Goal: Transaction & Acquisition: Purchase product/service

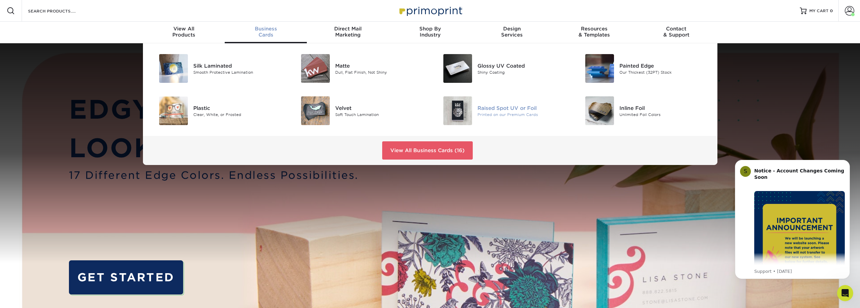
click at [481, 115] on div "Printed on our Premium Cards" at bounding box center [522, 114] width 90 height 6
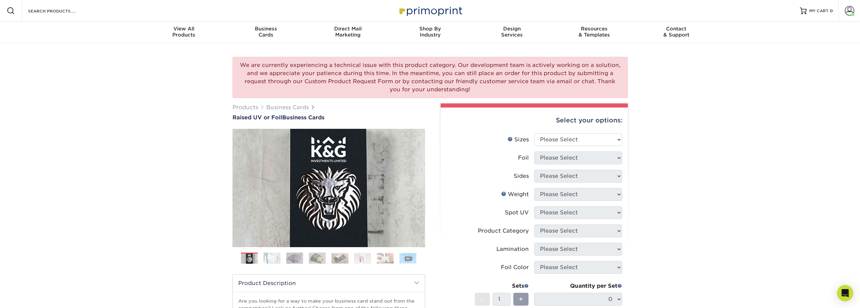
click at [172, 80] on div "We are currently experiencing a technical issue with this product category. Our…" at bounding box center [430, 246] width 860 height 407
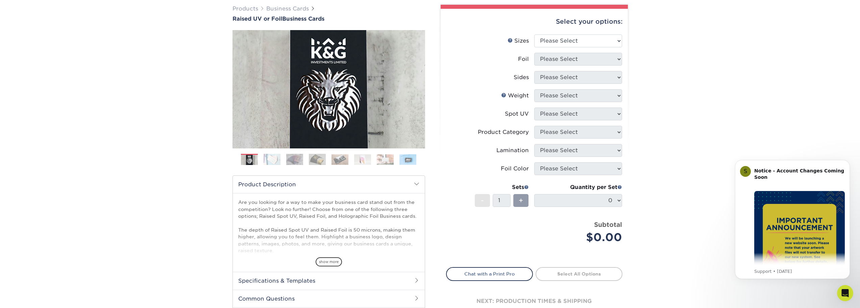
scroll to position [101, 0]
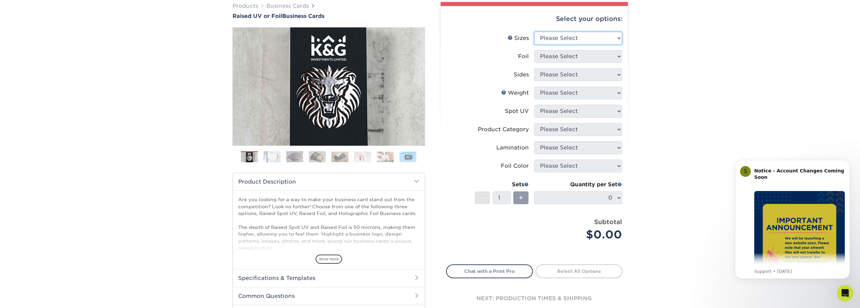
click at [570, 35] on select "Please Select 2" x 3.5" - Standard" at bounding box center [578, 38] width 88 height 13
select select "2.00x3.50"
click at [534, 32] on select "Please Select 2" x 3.5" - Standard" at bounding box center [578, 38] width 88 height 13
click at [566, 57] on select "Please Select No Yes" at bounding box center [578, 56] width 88 height 13
select select "0"
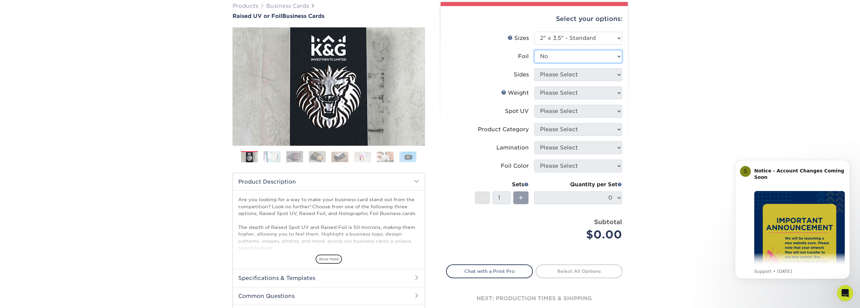
click at [534, 50] on select "Please Select No Yes" at bounding box center [578, 56] width 88 height 13
click at [560, 76] on select "Please Select Print Both Sides Print Front Only" at bounding box center [578, 74] width 88 height 13
select select "13abbda7-1d64-4f25-8bb2-c179b224825d"
click at [534, 68] on select "Please Select Print Both Sides Print Front Only" at bounding box center [578, 74] width 88 height 13
click at [554, 93] on select "Please Select 16PT" at bounding box center [578, 92] width 88 height 13
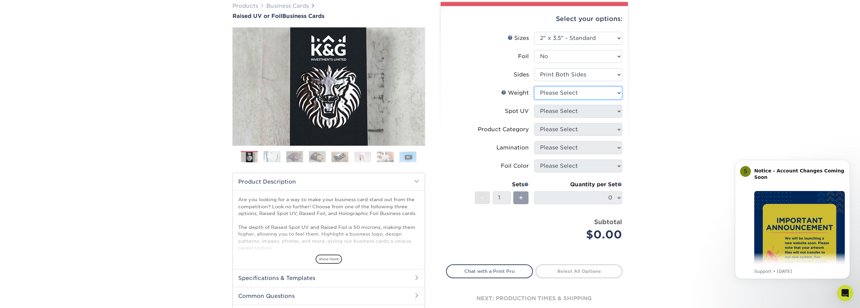
select select "16PT"
click at [534, 86] on select "Please Select 16PT" at bounding box center [578, 92] width 88 height 13
click at [557, 111] on select "Please Select No Spot UV Front Only" at bounding box center [578, 111] width 88 height 13
select select "1"
click at [534, 105] on select "Please Select No Spot UV Front Only" at bounding box center [578, 111] width 88 height 13
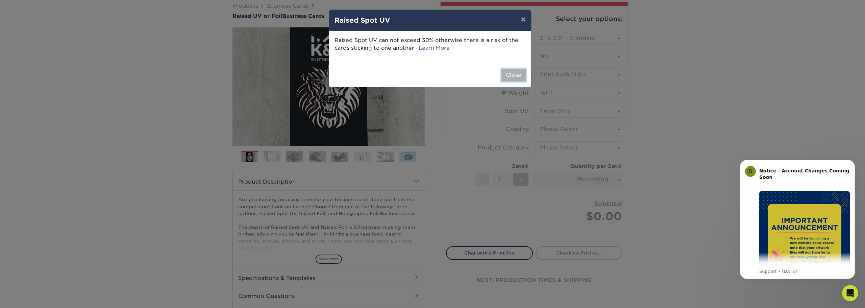
click at [507, 79] on button "Close" at bounding box center [513, 75] width 24 height 13
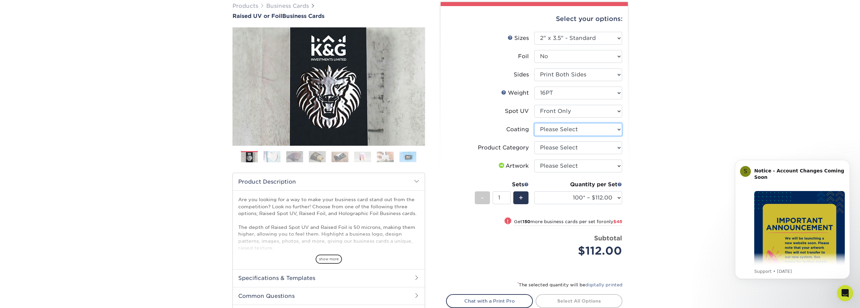
click at [563, 130] on select at bounding box center [578, 129] width 88 height 13
select select "3e7618de-abca-4bda-9f97-8b9129e913d8"
click at [534, 123] on select at bounding box center [578, 129] width 88 height 13
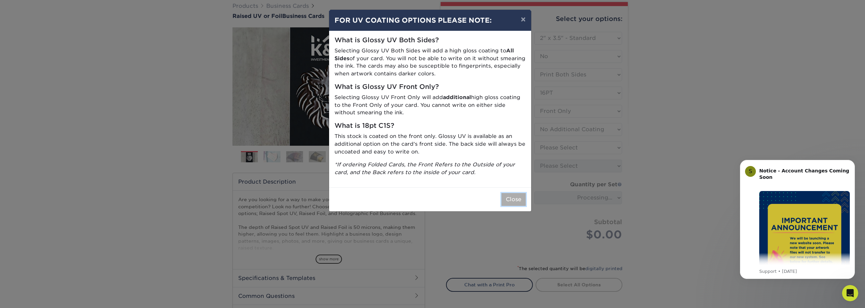
click at [515, 199] on button "Close" at bounding box center [513, 199] width 24 height 13
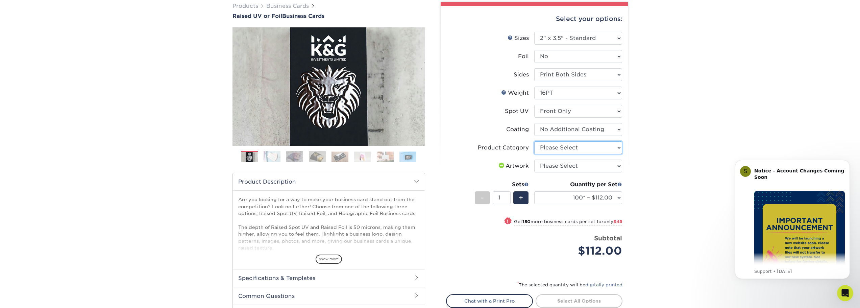
click at [559, 150] on select "Please Select Business Cards" at bounding box center [578, 147] width 88 height 13
select select "3b5148f1-0588-4f88-a218-97bcfdce65c1"
click at [534, 141] on select "Please Select Business Cards" at bounding box center [578, 147] width 88 height 13
click at [558, 163] on select "Please Select I will upload files I need a design - $100" at bounding box center [578, 165] width 88 height 13
select select "upload"
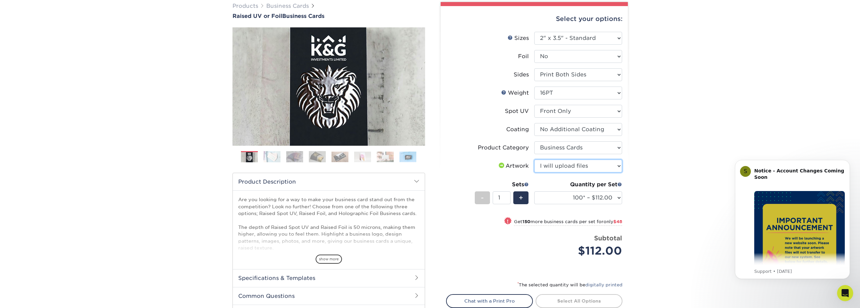
click at [534, 159] on select "Please Select I will upload files I need a design - $100" at bounding box center [578, 165] width 88 height 13
click at [564, 196] on select "100* – $112.00 250* – $160.00 500* – $216.00" at bounding box center [578, 197] width 88 height 13
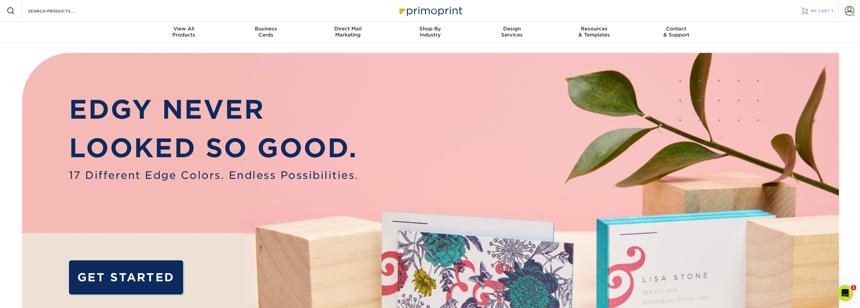
click at [811, 12] on span "MY CART" at bounding box center [819, 11] width 19 height 6
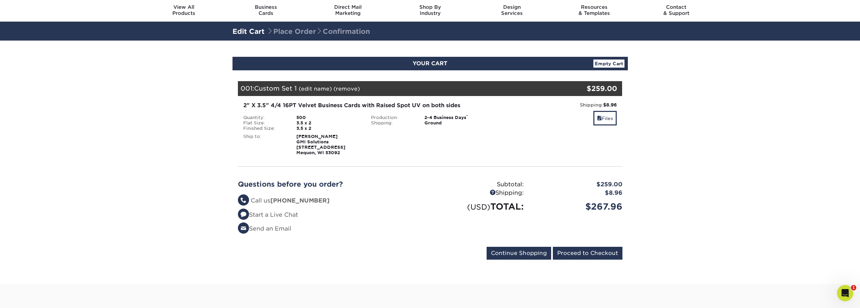
scroll to position [34, 0]
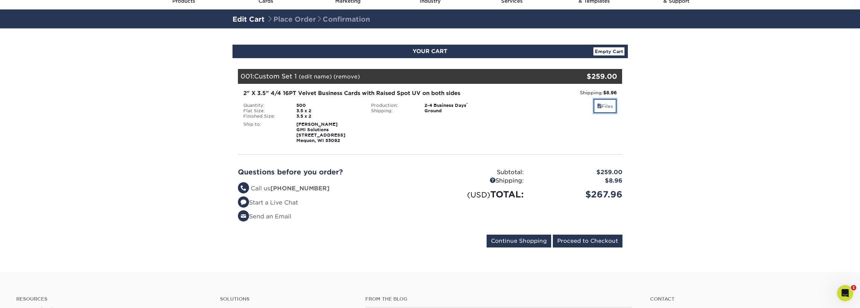
click at [603, 106] on link "Files" at bounding box center [604, 106] width 23 height 15
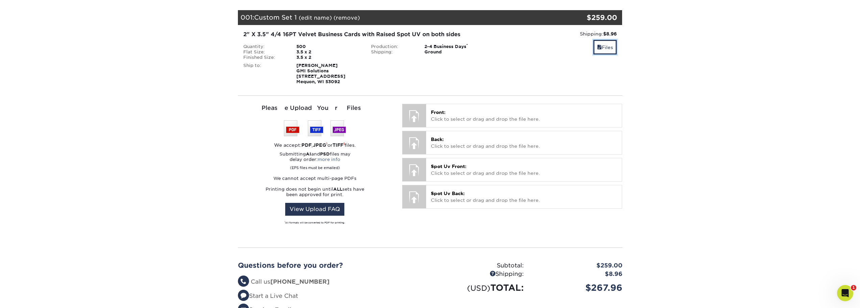
scroll to position [101, 0]
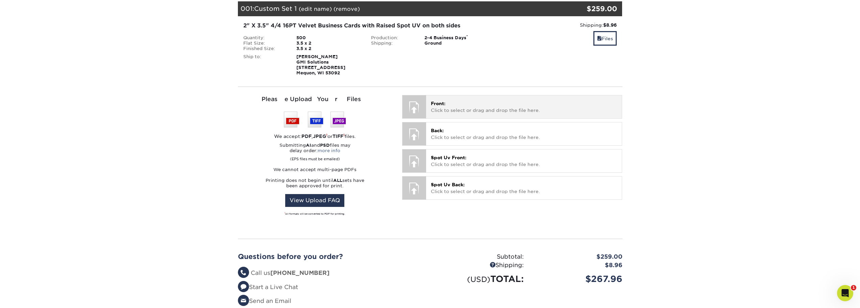
click at [484, 103] on p "Front: Click to select or drag and drop the file here." at bounding box center [524, 107] width 186 height 14
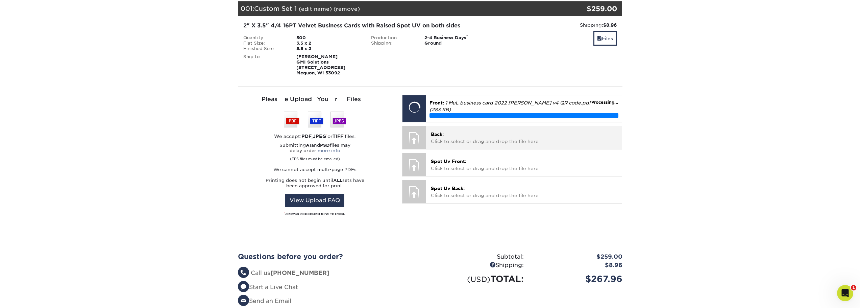
click at [469, 136] on p "Back: Click to select or drag and drop the file here." at bounding box center [524, 138] width 186 height 14
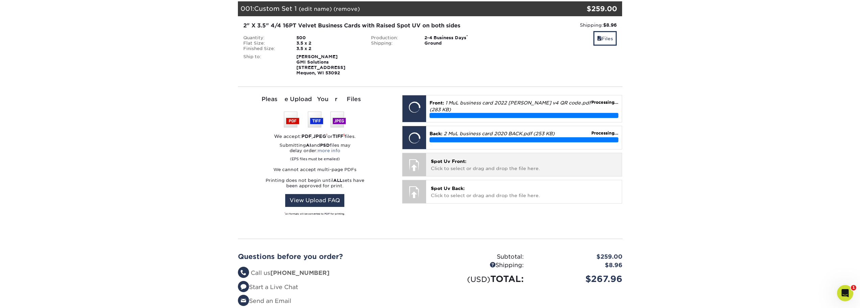
click at [463, 164] on p "Spot Uv Front: Click to select or drag and drop the file here." at bounding box center [524, 165] width 186 height 14
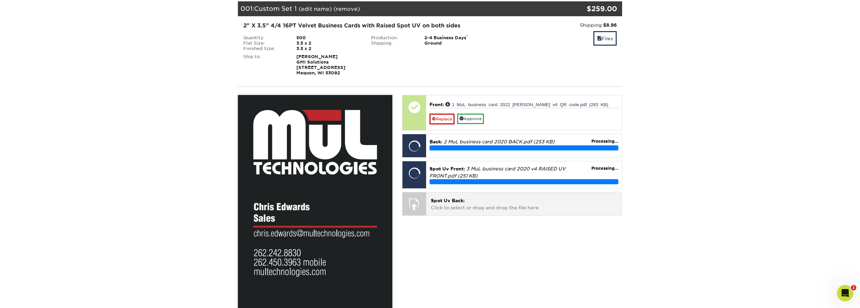
click at [472, 205] on p "Spot Uv Back: Click to select or drag and drop the file here." at bounding box center [524, 204] width 186 height 14
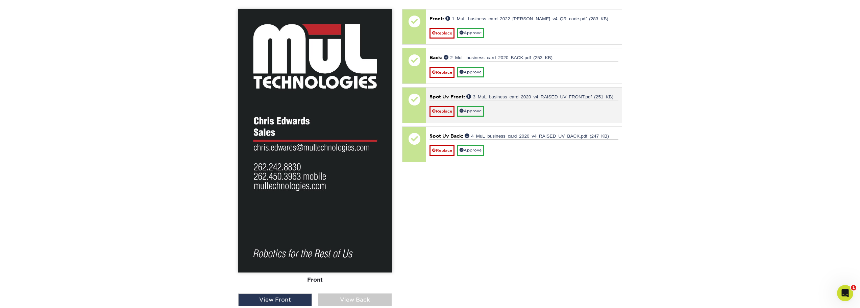
scroll to position [203, 0]
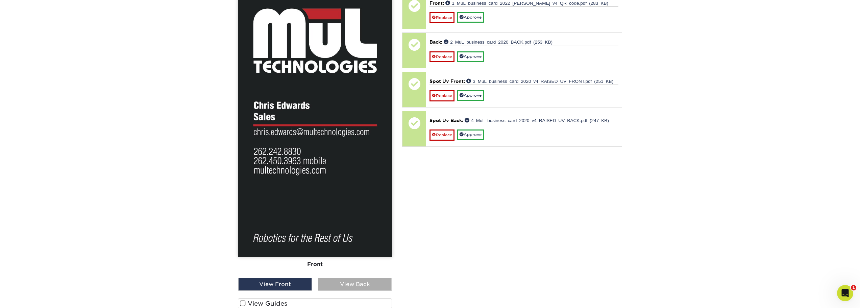
click at [331, 283] on div "View Back" at bounding box center [355, 284] width 74 height 13
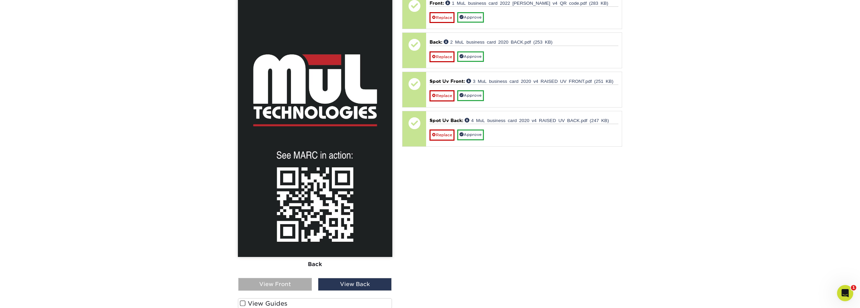
click at [291, 282] on div "View Front" at bounding box center [275, 284] width 74 height 13
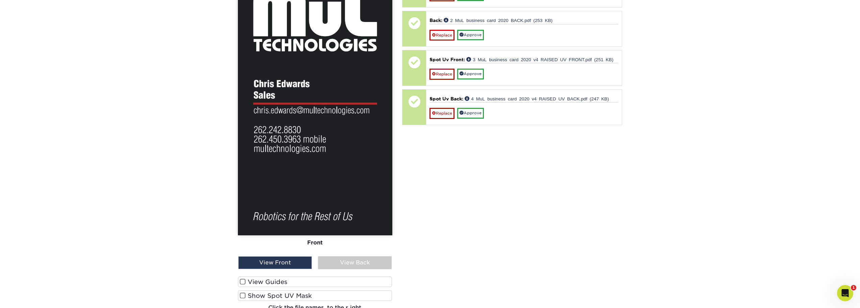
scroll to position [270, 0]
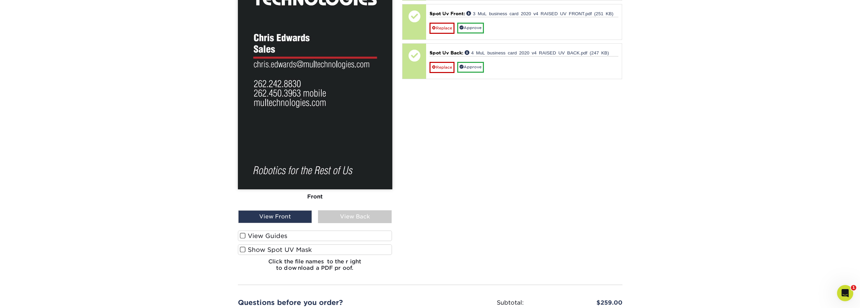
click at [274, 250] on label "Show Spot UV Mask" at bounding box center [315, 249] width 154 height 10
click at [0, 0] on input "Show Spot UV Mask" at bounding box center [0, 0] width 0 height 0
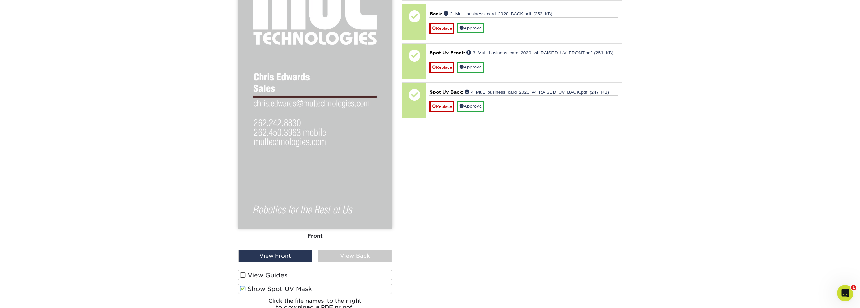
scroll to position [236, 0]
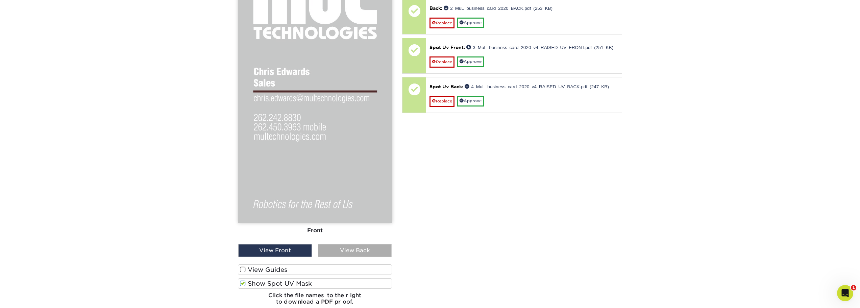
click at [354, 251] on div "View Back" at bounding box center [355, 250] width 74 height 13
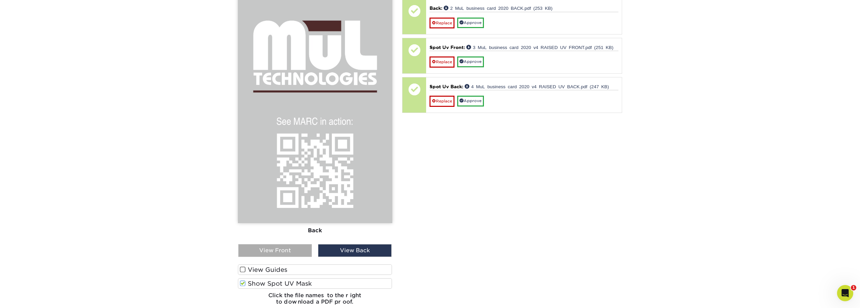
click at [263, 247] on div "View Front" at bounding box center [275, 250] width 74 height 13
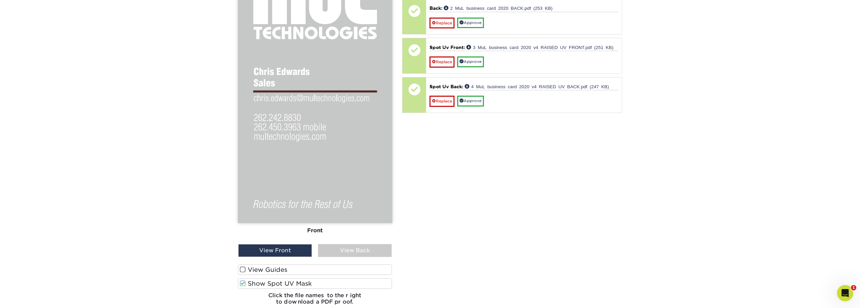
click at [242, 283] on span at bounding box center [243, 283] width 6 height 6
click at [0, 0] on input "Show Spot UV Mask" at bounding box center [0, 0] width 0 height 0
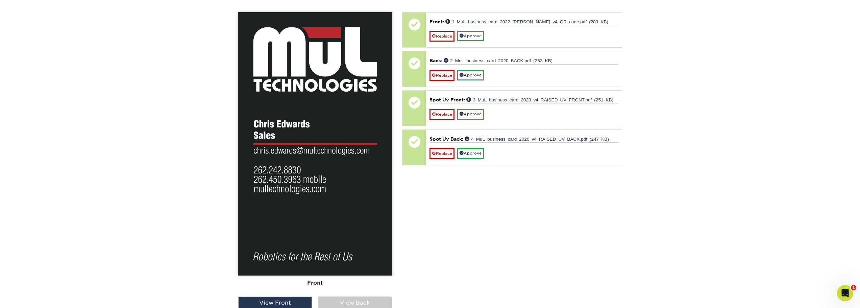
scroll to position [101, 0]
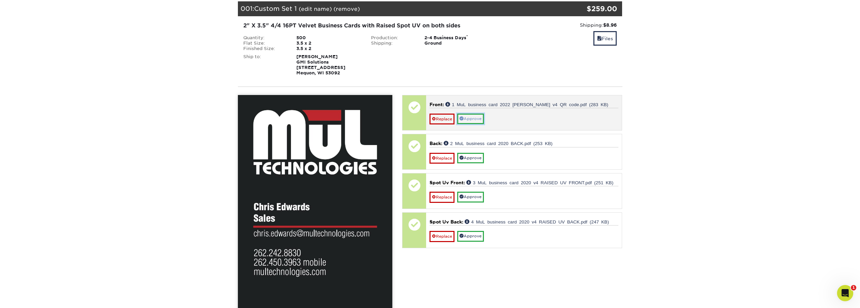
click at [474, 121] on link "Approve" at bounding box center [470, 118] width 27 height 10
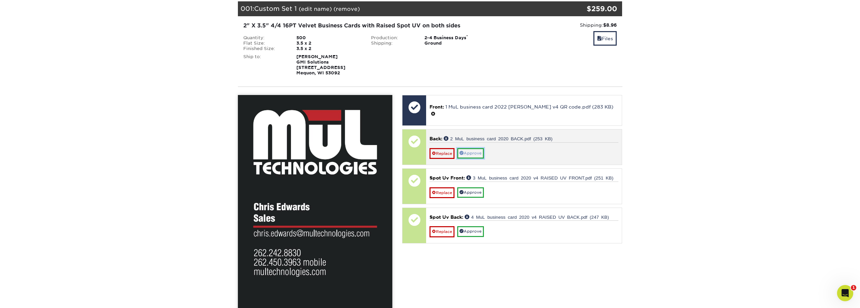
drag, startPoint x: 472, startPoint y: 145, endPoint x: 469, endPoint y: 160, distance: 15.4
click at [472, 148] on link "Approve" at bounding box center [470, 153] width 27 height 10
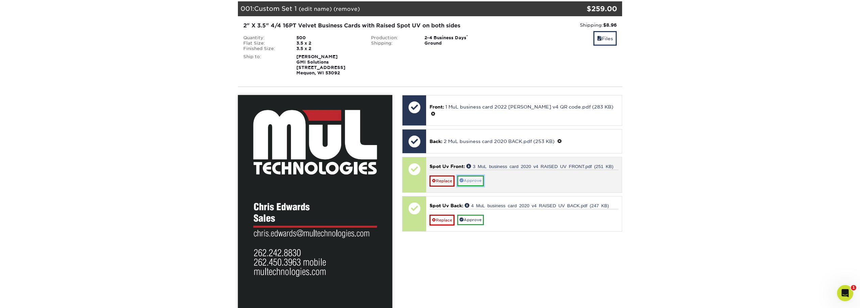
click at [467, 175] on link "Approve" at bounding box center [470, 180] width 27 height 10
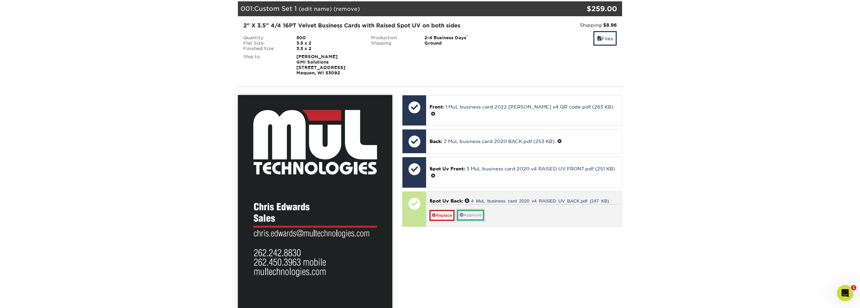
click at [463, 212] on span at bounding box center [461, 214] width 4 height 4
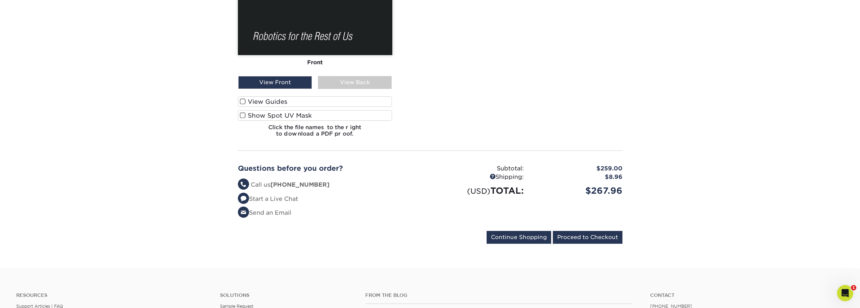
scroll to position [405, 0]
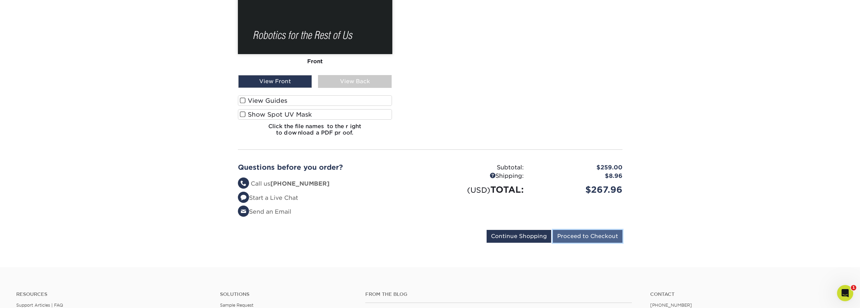
click at [581, 236] on input "Proceed to Checkout" at bounding box center [588, 236] width 70 height 13
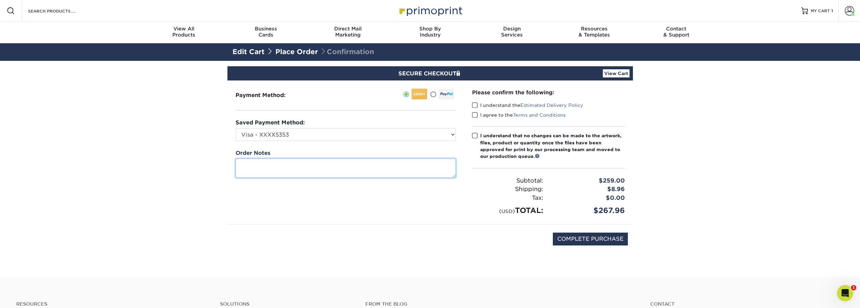
click at [271, 165] on textarea at bounding box center [345, 167] width 220 height 19
click at [473, 105] on span at bounding box center [475, 105] width 6 height 6
click at [0, 0] on input "I understand the Estimated Delivery Policy" at bounding box center [0, 0] width 0 height 0
click at [474, 115] on span at bounding box center [475, 115] width 6 height 6
click at [0, 0] on input "I agree to the Terms and Conditions" at bounding box center [0, 0] width 0 height 0
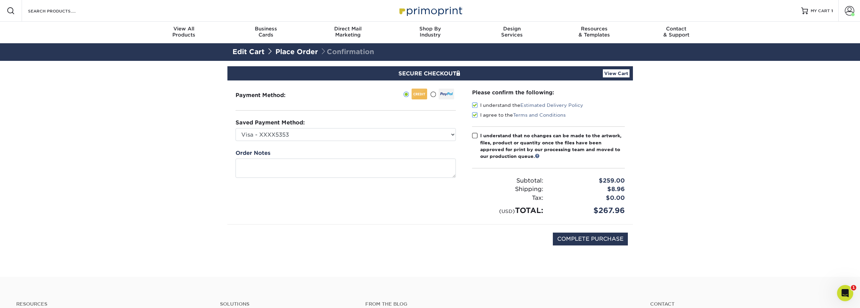
click at [473, 135] on span at bounding box center [475, 135] width 6 height 6
click at [0, 0] on input "I understand that no changes can be made to the artwork, files, product or quan…" at bounding box center [0, 0] width 0 height 0
click at [589, 237] on input "COMPLETE PURCHASE" at bounding box center [590, 238] width 75 height 13
type input "PROCESSING, PLEASE WAIT..."
